Goal: Information Seeking & Learning: Compare options

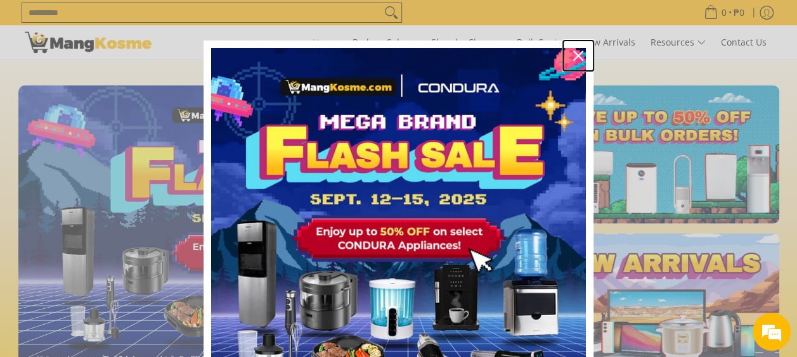
click at [573, 56] on icon "close icon" at bounding box center [578, 56] width 10 height 10
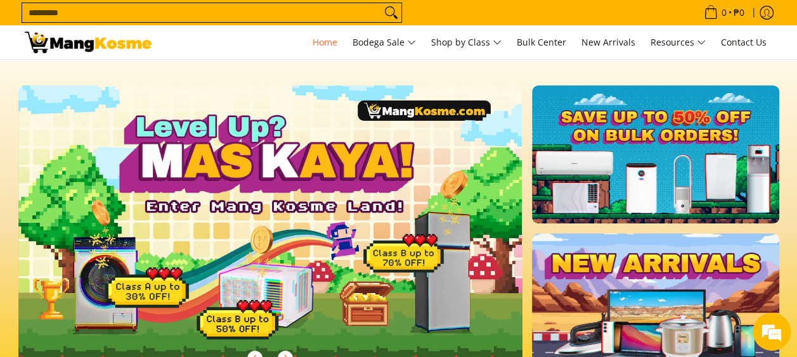
scroll to position [0, 504]
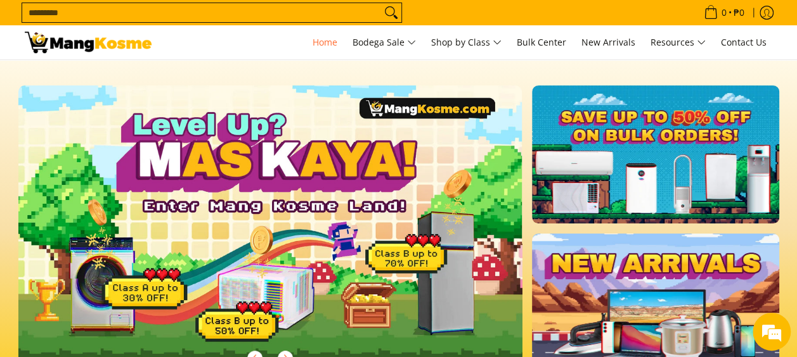
click at [412, 273] on img at bounding box center [270, 228] width 514 height 293
click at [422, 260] on img at bounding box center [270, 228] width 514 height 293
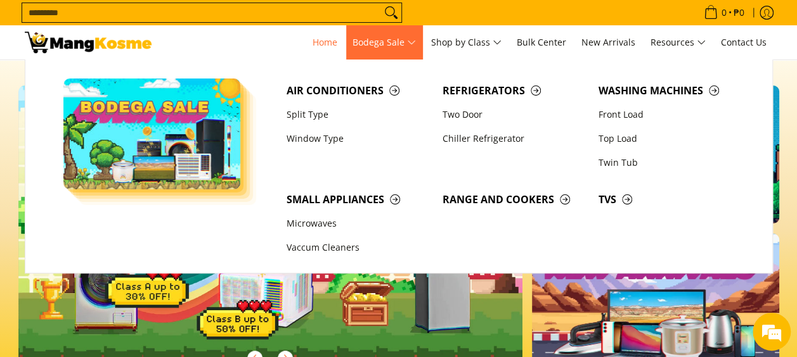
click at [411, 44] on span "Bodega Sale" at bounding box center [383, 43] width 63 height 16
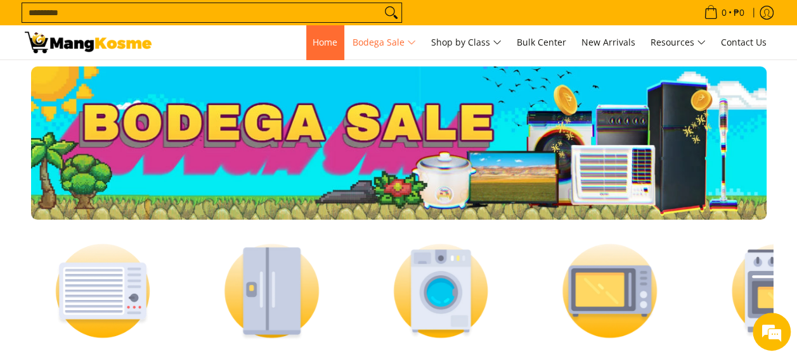
click at [319, 41] on span "Home" at bounding box center [324, 42] width 25 height 12
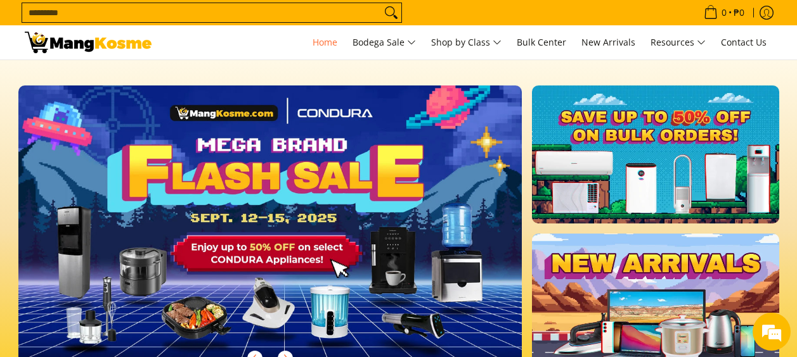
click at [295, 177] on img at bounding box center [270, 228] width 514 height 293
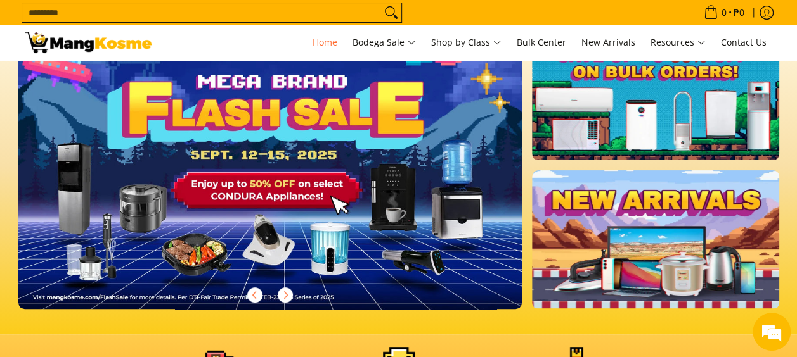
click at [280, 186] on img at bounding box center [270, 165] width 514 height 293
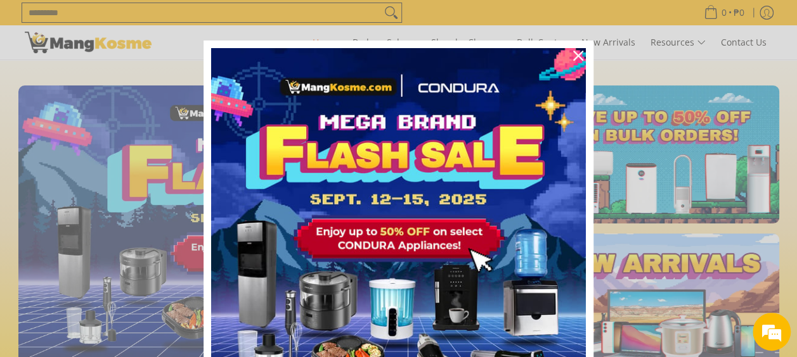
click at [280, 181] on img "Marketing offer form" at bounding box center [398, 235] width 374 height 374
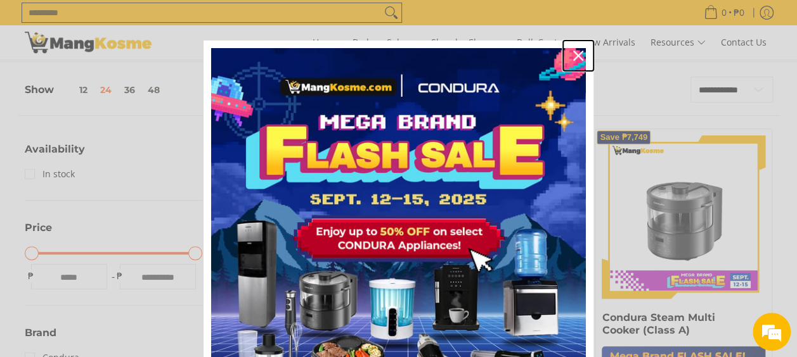
click at [575, 53] on icon "close icon" at bounding box center [578, 56] width 10 height 10
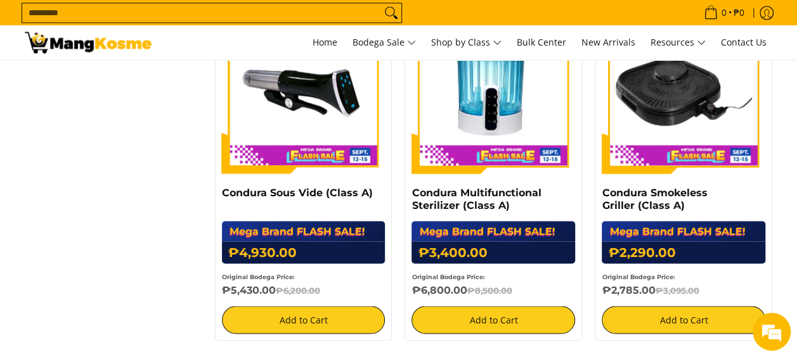
scroll to position [1014, 0]
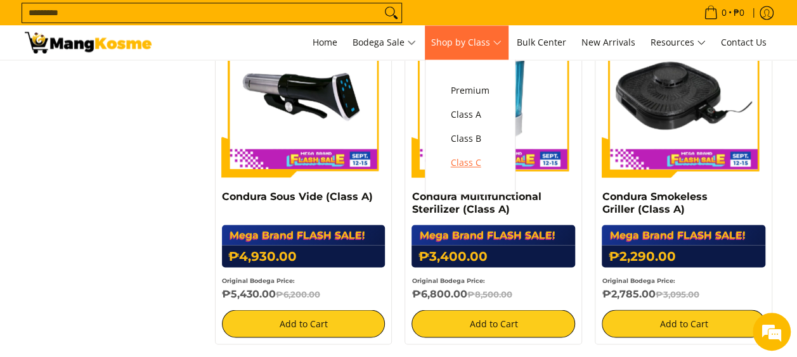
click at [477, 163] on span "Class C" at bounding box center [470, 163] width 39 height 16
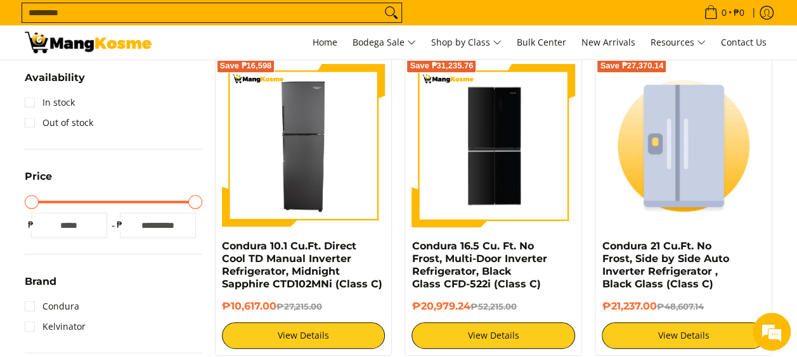
scroll to position [253, 0]
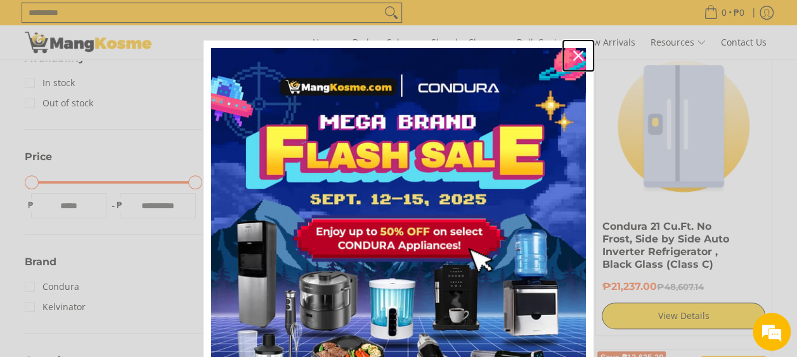
click at [574, 53] on icon "close icon" at bounding box center [578, 56] width 10 height 10
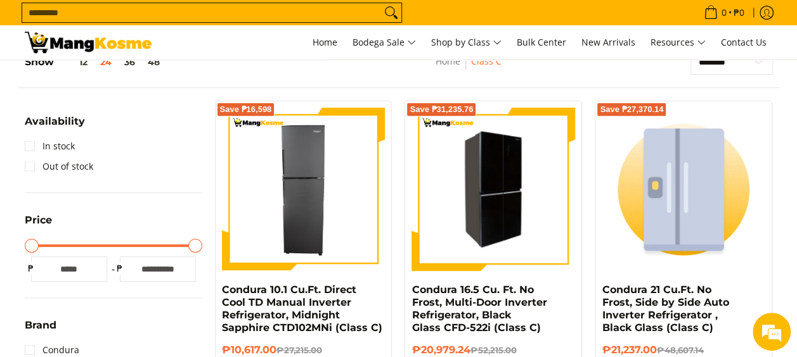
scroll to position [317, 0]
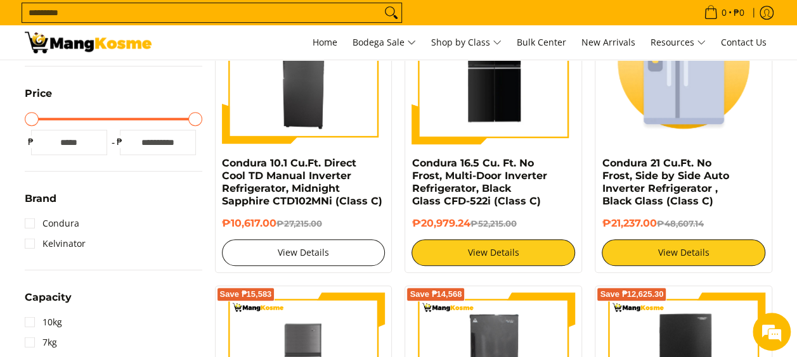
click at [316, 255] on link "View Details" at bounding box center [303, 253] width 163 height 27
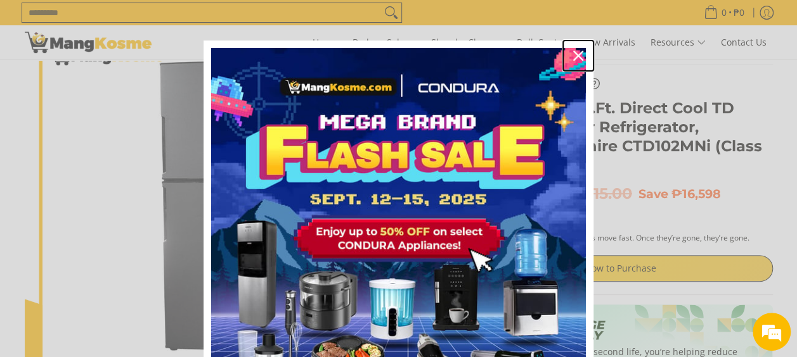
click at [573, 53] on icon "close icon" at bounding box center [578, 56] width 10 height 10
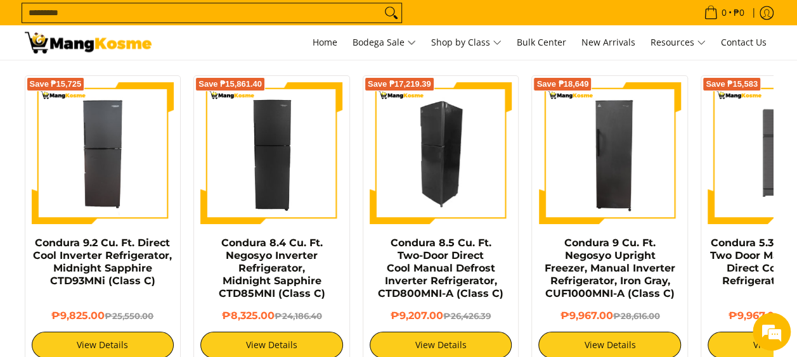
scroll to position [0, 84]
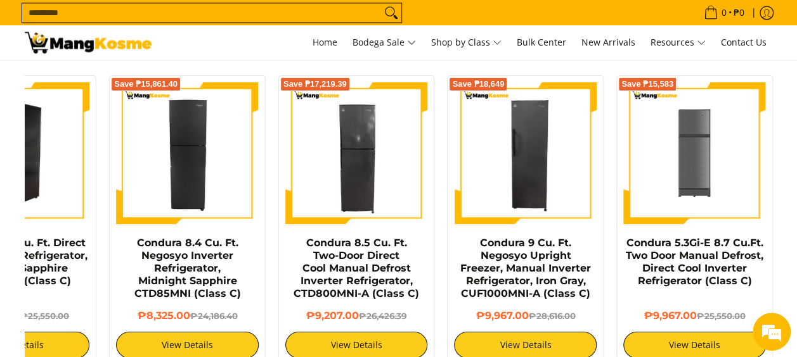
drag, startPoint x: 534, startPoint y: 180, endPoint x: 77, endPoint y: 179, distance: 456.2
click at [77, 179] on div "Save ₱15,725 Condura 9.2 Cu. Ft. Direct Cool Inverter Refrigerator, Midnight Sa…" at bounding box center [356, 217] width 845 height 297
drag, startPoint x: 37, startPoint y: 178, endPoint x: 416, endPoint y: 225, distance: 381.2
click at [416, 225] on div "Save ₱15,725 Condura 9.2 Cu. Ft. Direct Cool Inverter Refrigerator, Midnight Sa…" at bounding box center [356, 217] width 845 height 297
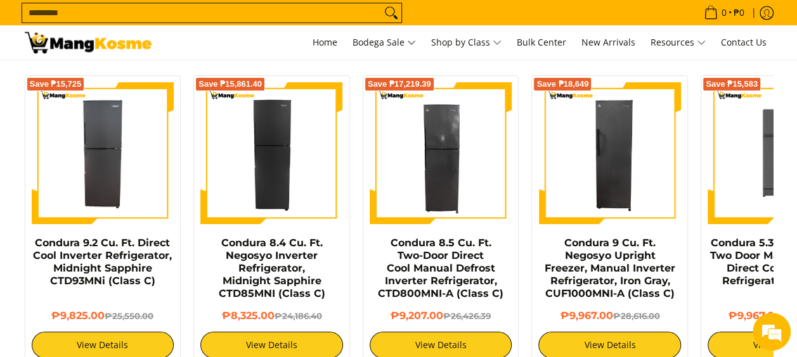
drag, startPoint x: 170, startPoint y: 222, endPoint x: 358, endPoint y: 224, distance: 188.2
click at [358, 224] on div "Save ₱15,725 Condura 9.2 Cu. Ft. Direct Cool Inverter Refrigerator, Midnight Sa…" at bounding box center [440, 217] width 845 height 297
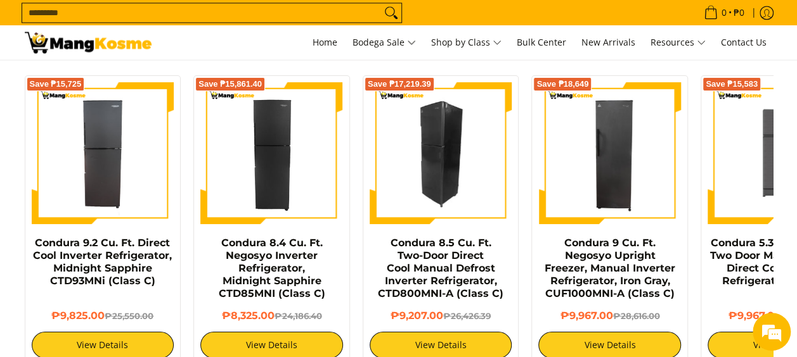
drag, startPoint x: 364, startPoint y: 196, endPoint x: 373, endPoint y: 202, distance: 10.5
click at [373, 202] on img at bounding box center [440, 153] width 143 height 143
drag, startPoint x: 333, startPoint y: 198, endPoint x: 418, endPoint y: 197, distance: 84.9
click at [418, 197] on div "Save ₱17,219.39 Condura 8.5 Cu. Ft. Two-Door Direct Cool Manual Defrost Inverte…" at bounding box center [440, 217] width 169 height 297
drag, startPoint x: 406, startPoint y: 177, endPoint x: 451, endPoint y: 171, distance: 45.4
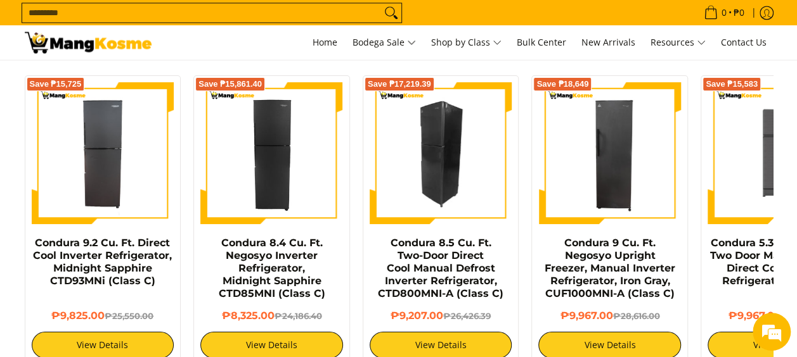
click at [451, 171] on img at bounding box center [440, 153] width 143 height 143
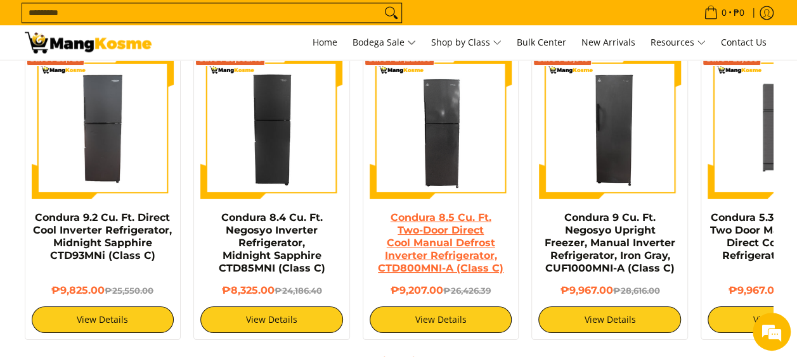
scroll to position [951, 0]
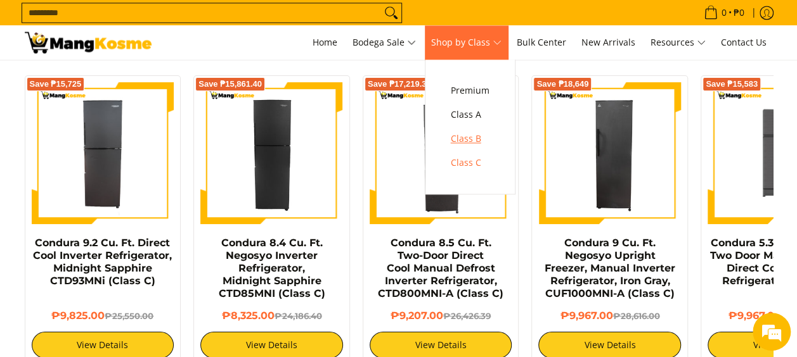
click at [464, 139] on span "Class B" at bounding box center [470, 139] width 39 height 16
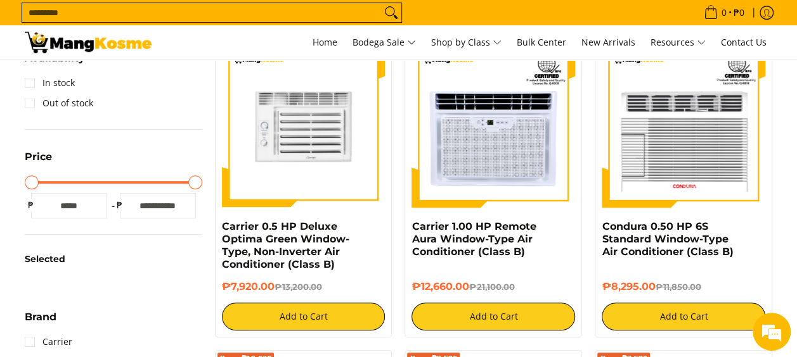
scroll to position [190, 0]
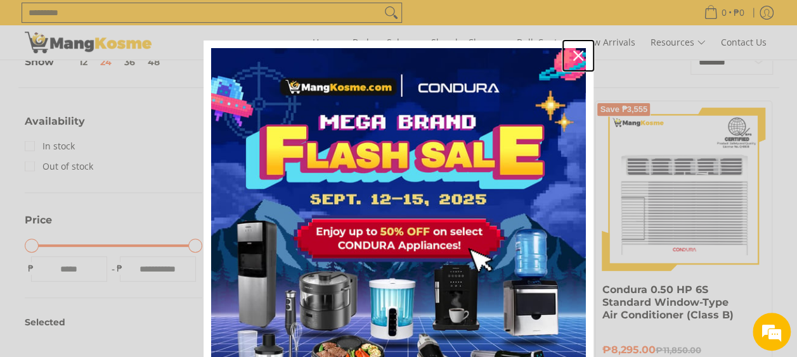
click at [578, 55] on icon "close icon" at bounding box center [578, 56] width 10 height 10
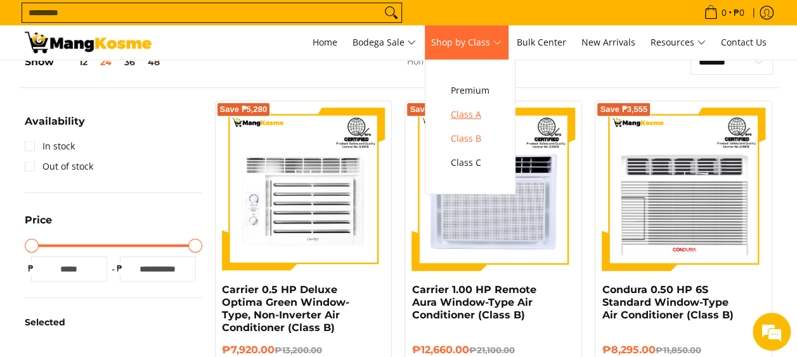
click at [471, 108] on span "Class A" at bounding box center [470, 115] width 39 height 16
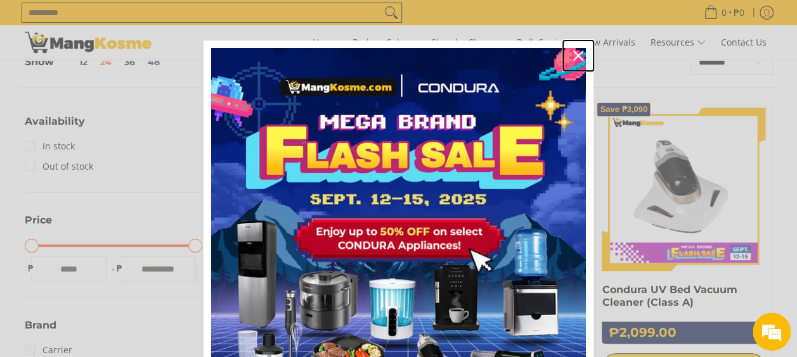
click at [578, 54] on div "Close" at bounding box center [578, 56] width 20 height 20
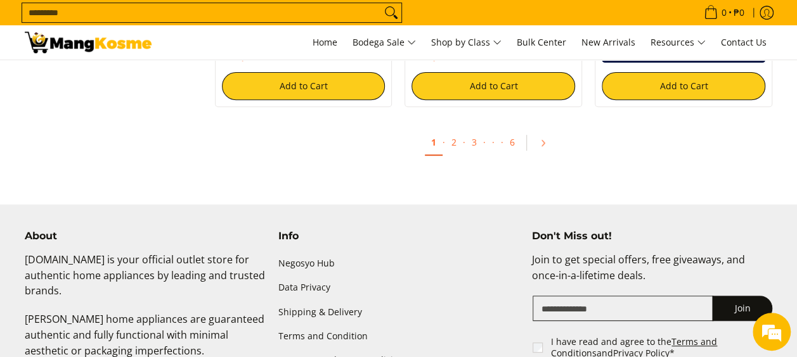
scroll to position [2598, 0]
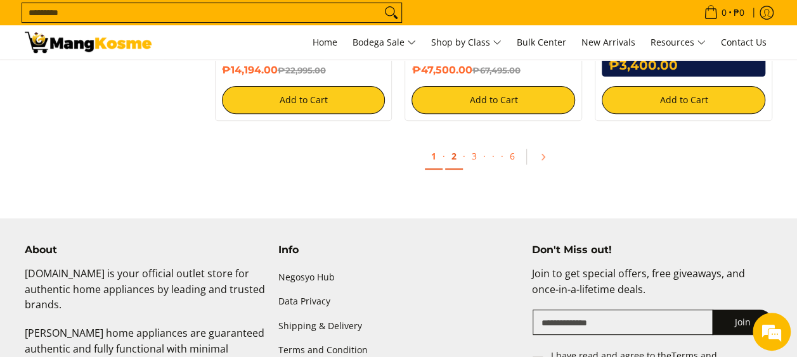
click at [458, 155] on link "2" at bounding box center [454, 157] width 18 height 26
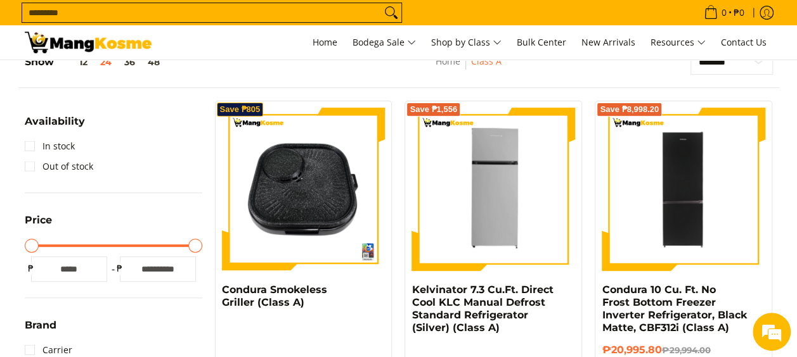
scroll to position [253, 0]
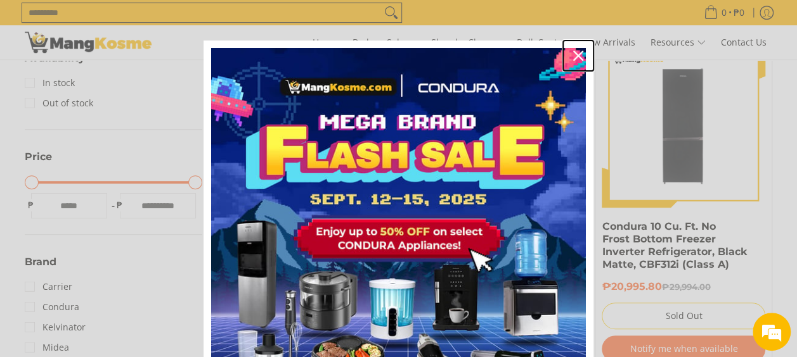
click at [576, 52] on icon "close icon" at bounding box center [578, 56] width 10 height 10
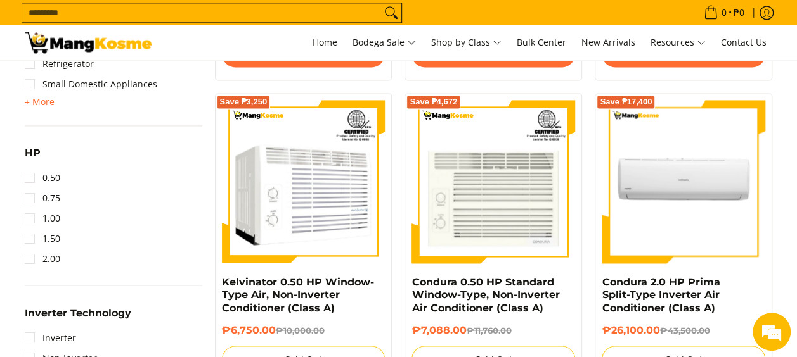
scroll to position [951, 0]
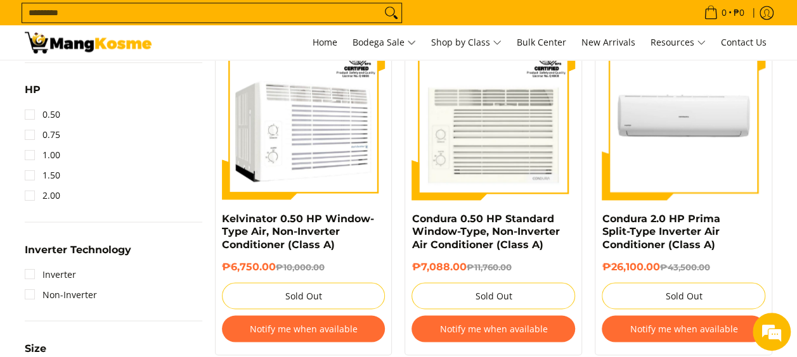
click at [321, 333] on button "Notify me when available" at bounding box center [303, 329] width 163 height 27
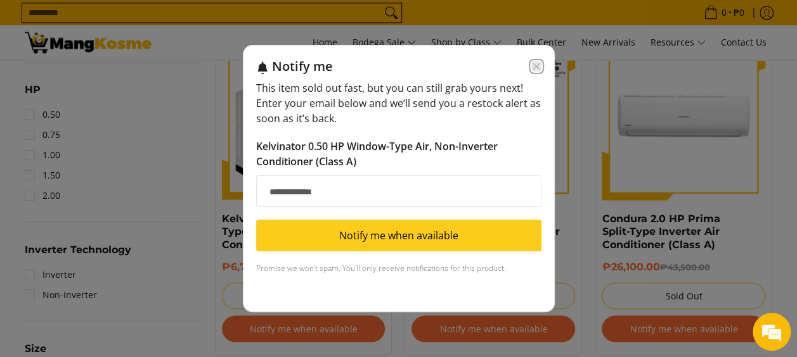
click at [532, 63] on icon "Close modal" at bounding box center [536, 66] width 10 height 10
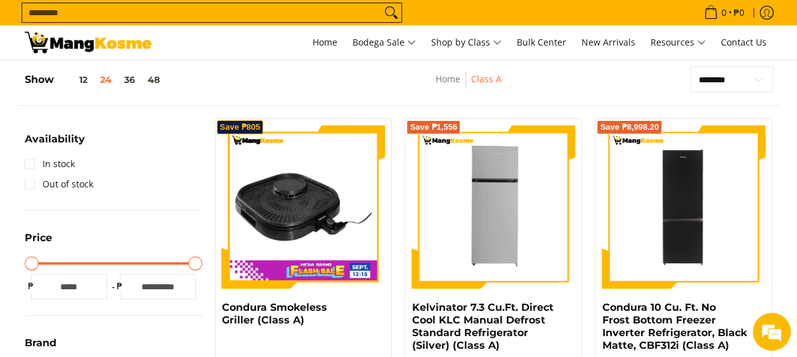
scroll to position [127, 0]
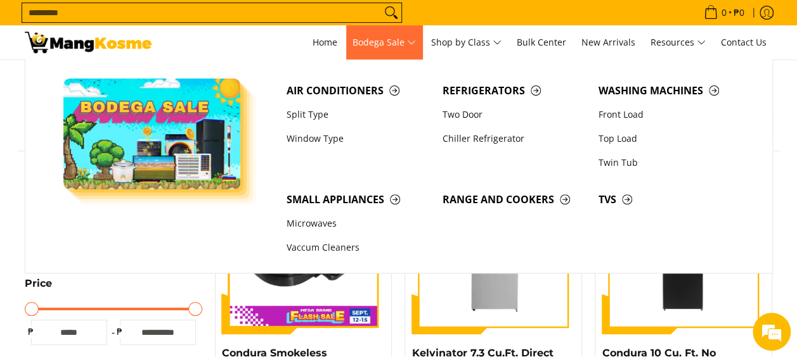
click at [414, 41] on span "Bodega Sale" at bounding box center [383, 43] width 63 height 16
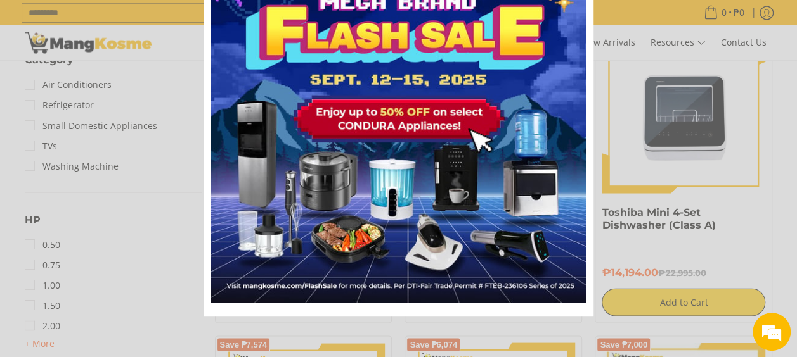
scroll to position [1077, 0]
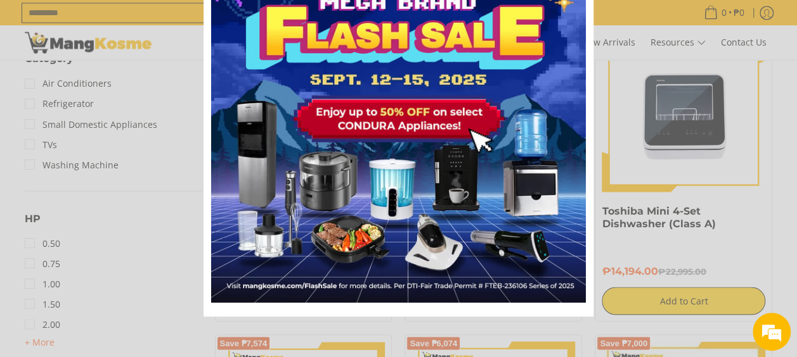
click at [772, 165] on div "Marketing offer form" at bounding box center [398, 178] width 797 height 357
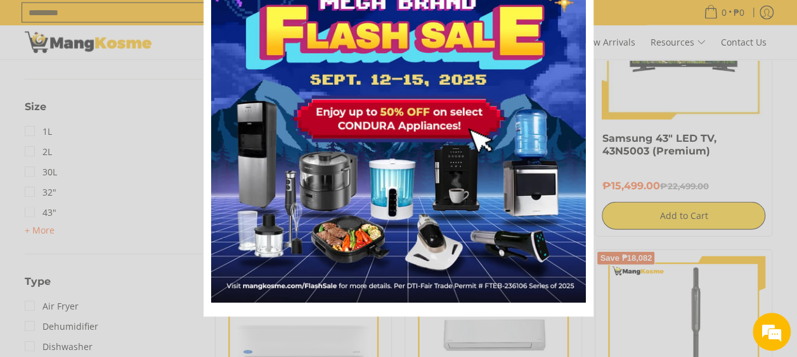
scroll to position [0, 0]
